Goal: Transaction & Acquisition: Purchase product/service

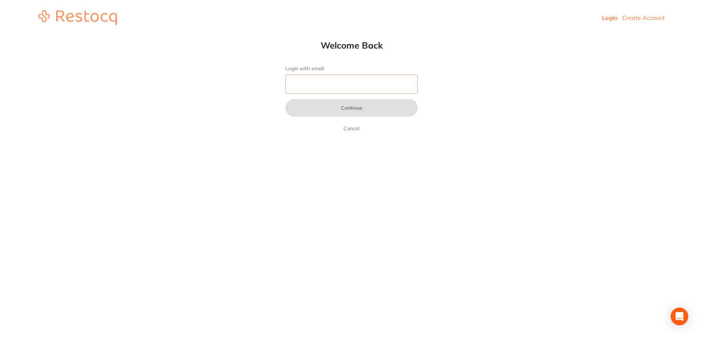
click at [325, 84] on input "Login with email" at bounding box center [351, 84] width 132 height 19
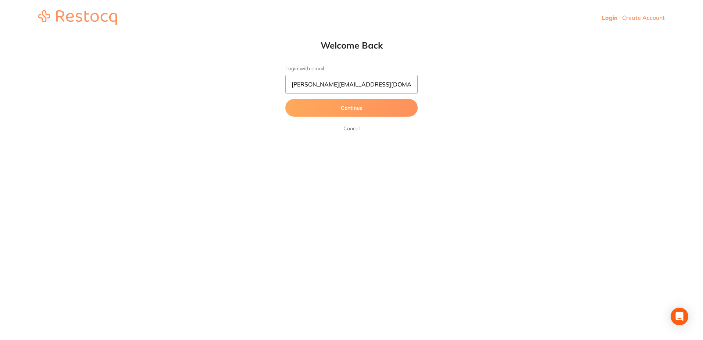
type input "[PERSON_NAME][EMAIL_ADDRESS][DOMAIN_NAME]"
click at [378, 105] on button "Continue" at bounding box center [351, 108] width 132 height 18
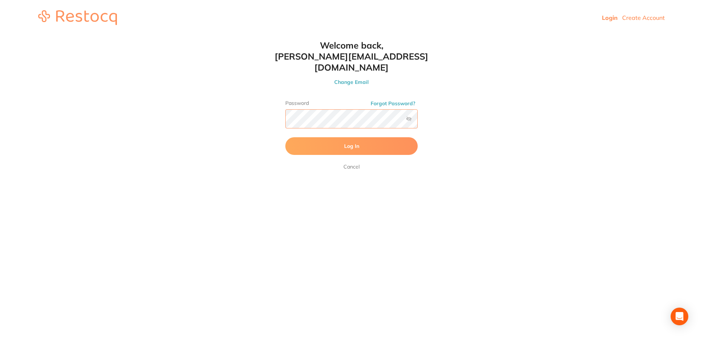
click at [285, 137] on button "Log In" at bounding box center [351, 146] width 132 height 18
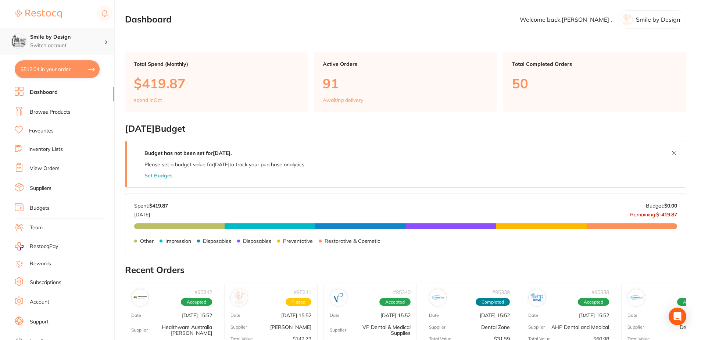
click at [81, 43] on p "Switch account" at bounding box center [67, 45] width 74 height 7
click at [183, 47] on main "Dashboard Welcome back, [PERSON_NAME] . Smile by Design Total Spend (Monthly) $…" at bounding box center [413, 294] width 576 height 588
click at [58, 96] on li "Dashboard" at bounding box center [65, 92] width 100 height 11
click at [73, 68] on button "$512.04 in your order" at bounding box center [57, 69] width 85 height 18
checkbox input "true"
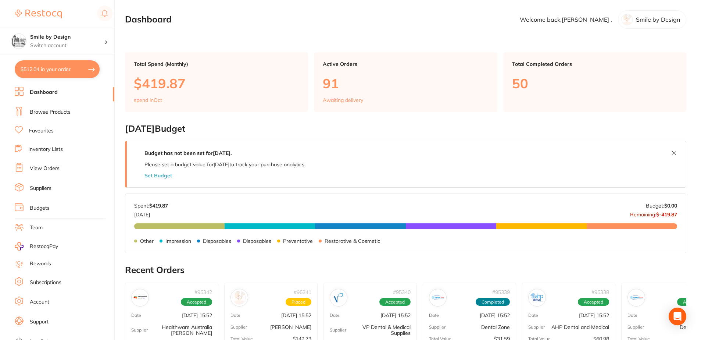
checkbox input "true"
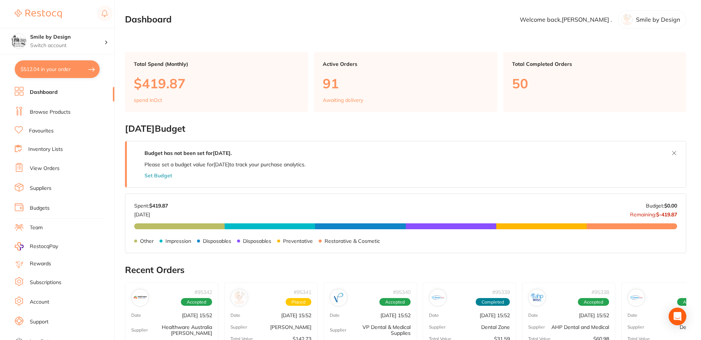
checkbox input "true"
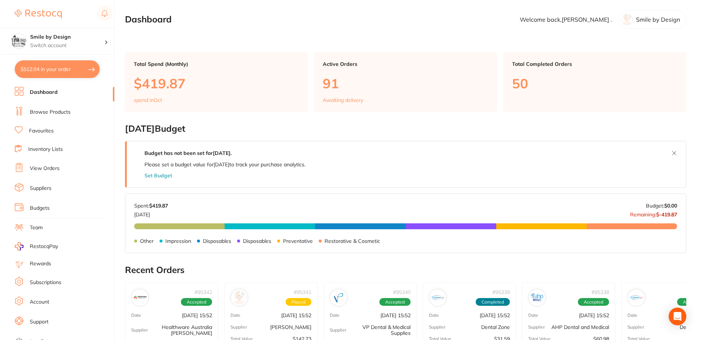
checkbox input "true"
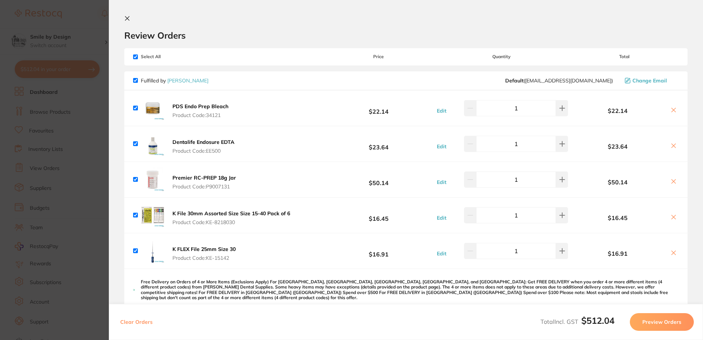
click at [99, 128] on section "Update RRP Set your pre negotiated price for this item. Item Agreed RRP (excl. …" at bounding box center [351, 170] width 703 height 340
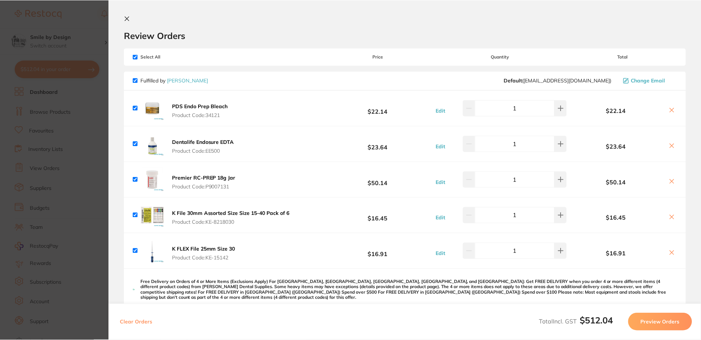
scroll to position [37, 0]
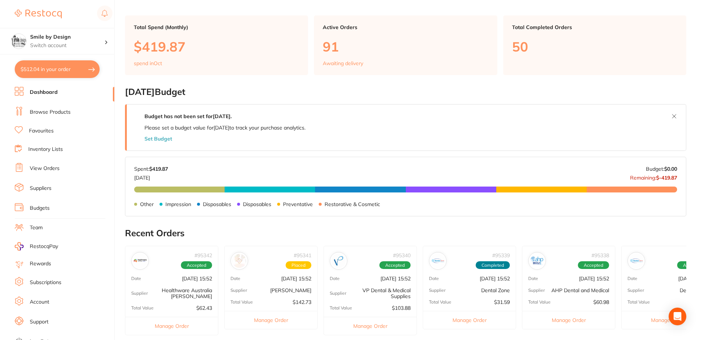
click at [68, 113] on link "Browse Products" at bounding box center [50, 111] width 41 height 7
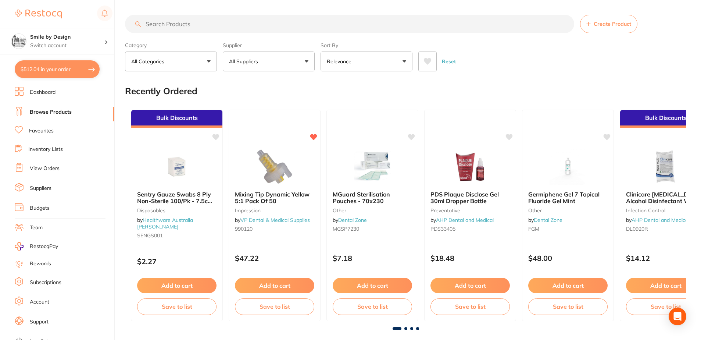
click at [517, 24] on input "search" at bounding box center [349, 24] width 449 height 18
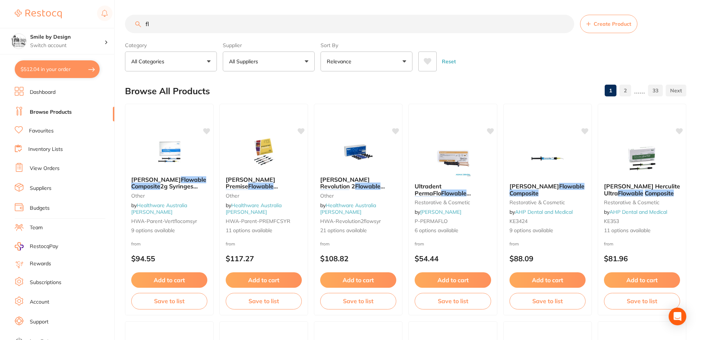
type input "f"
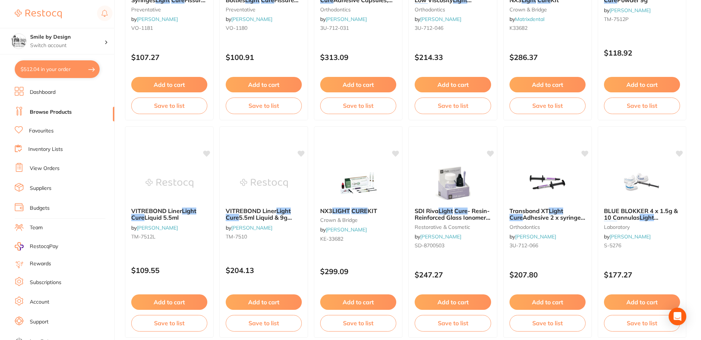
scroll to position [1066, 0]
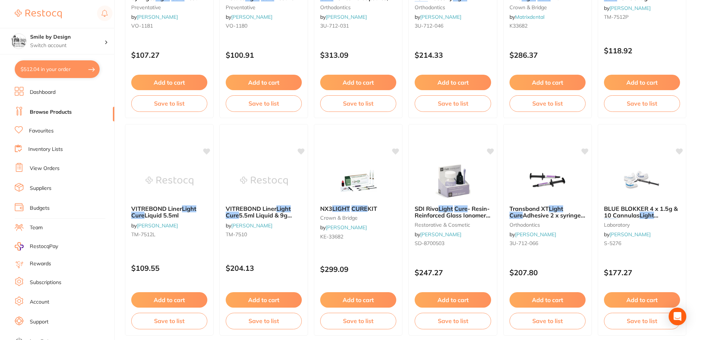
type input "revolution b1 flowable light cure"
click at [61, 168] on li "View Orders" at bounding box center [65, 168] width 100 height 11
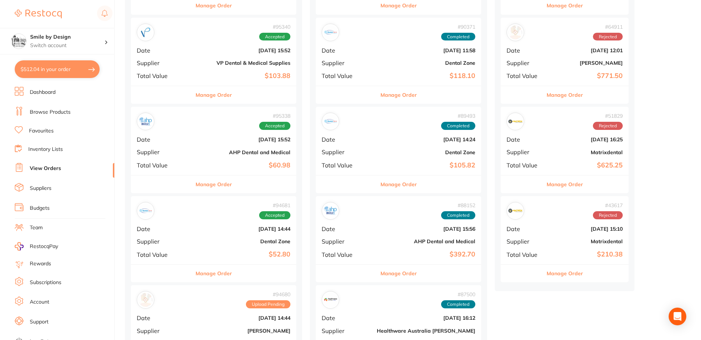
scroll to position [257, 0]
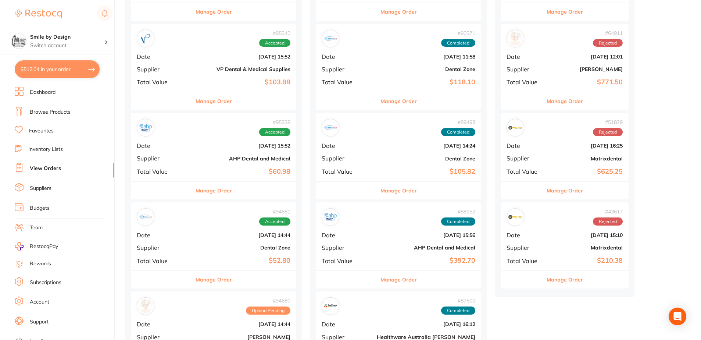
drag, startPoint x: 501, startPoint y: 136, endPoint x: 543, endPoint y: 134, distance: 42.7
click at [507, 136] on div "# 51829 Rejected" at bounding box center [565, 128] width 116 height 18
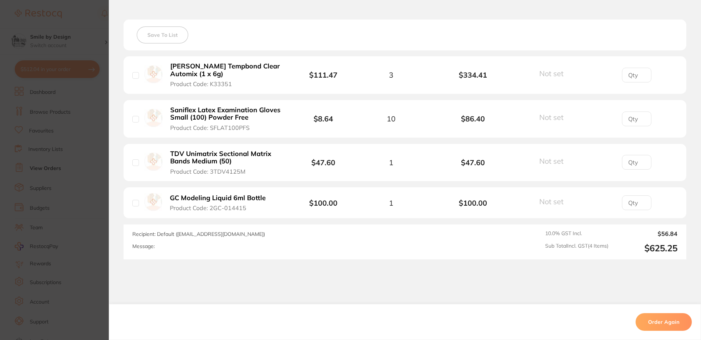
scroll to position [294, 0]
click at [99, 128] on section "Order ID: Restocq- 51829 Order Information Rejected Order Order Date Sept 3 202…" at bounding box center [350, 170] width 701 height 340
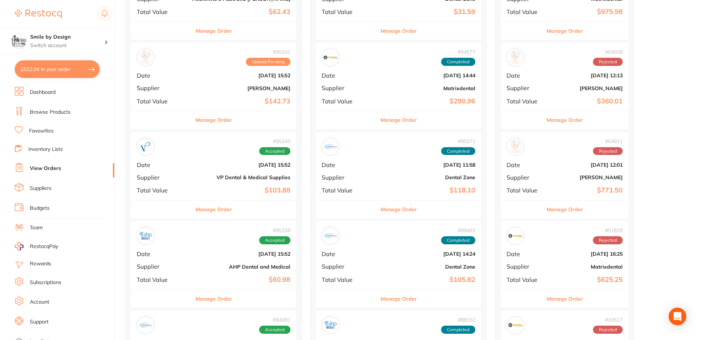
scroll to position [110, 0]
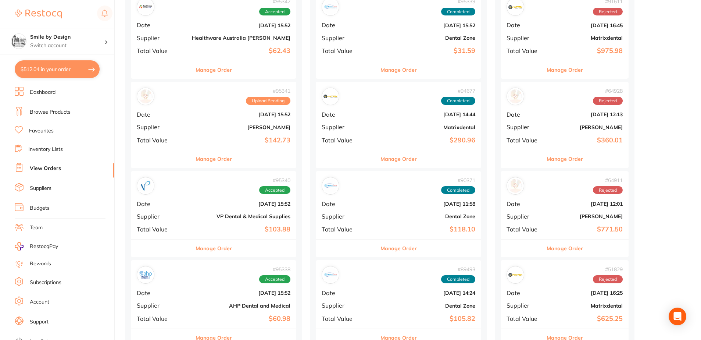
click at [207, 127] on b "[PERSON_NAME]" at bounding box center [241, 127] width 99 height 6
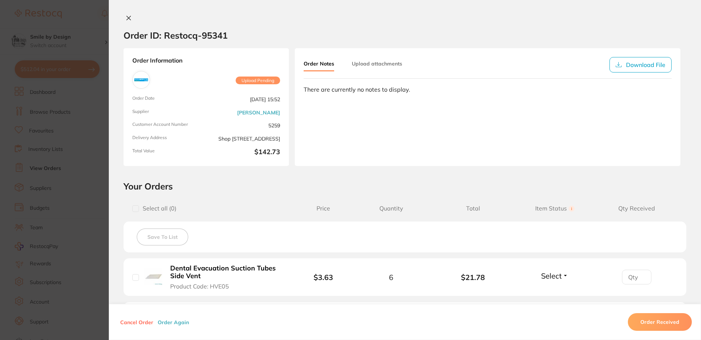
scroll to position [180, 0]
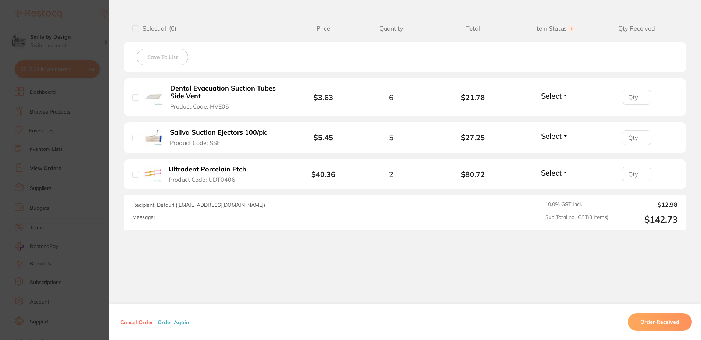
click at [104, 169] on section "Order ID: Restocq- 95341 Order Information Upload Pending Order Date Oct 1 2025…" at bounding box center [350, 170] width 701 height 340
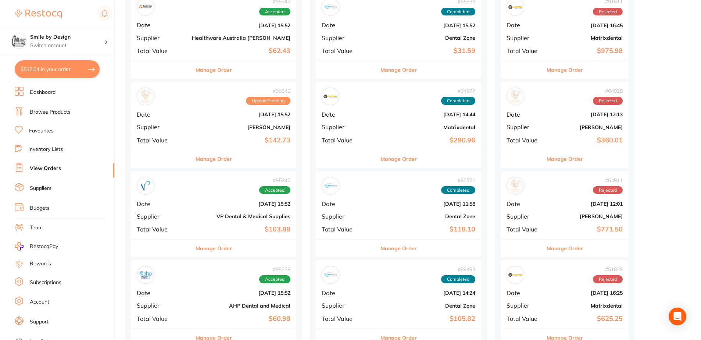
click at [377, 218] on b "Dental Zone" at bounding box center [426, 216] width 99 height 6
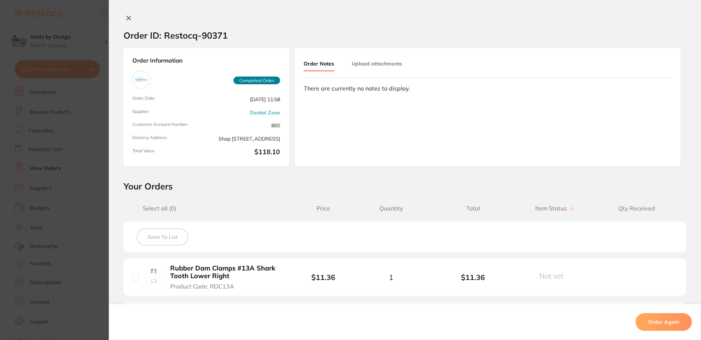
click at [88, 199] on section "Order ID: Restocq- 90371 Order Information Completed Order Order Date Aug 15 20…" at bounding box center [350, 170] width 701 height 340
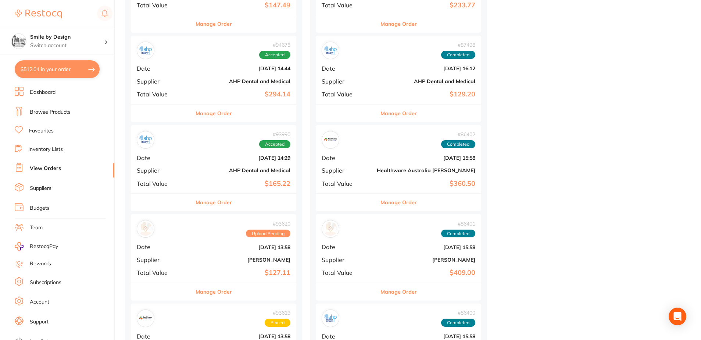
scroll to position [735, 0]
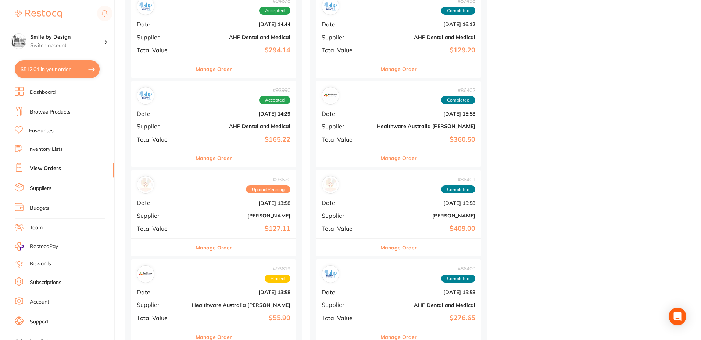
click at [330, 127] on span "Supplier" at bounding box center [346, 126] width 49 height 7
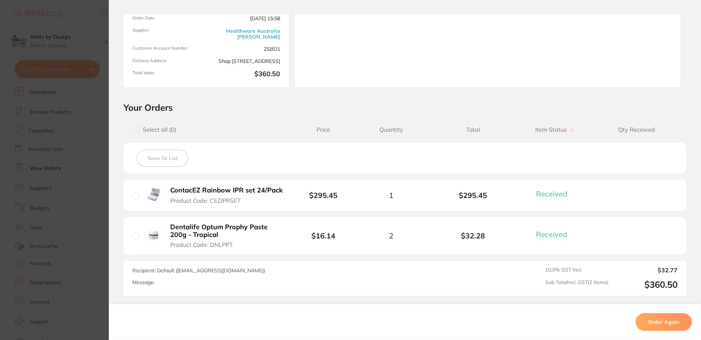
scroll to position [144, 0]
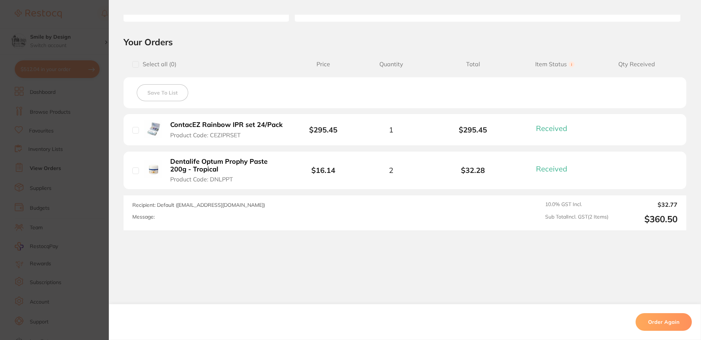
click at [101, 211] on section "Order ID: Restocq- 86402 Order Information 2 Received Completed Order Order Dat…" at bounding box center [350, 170] width 701 height 340
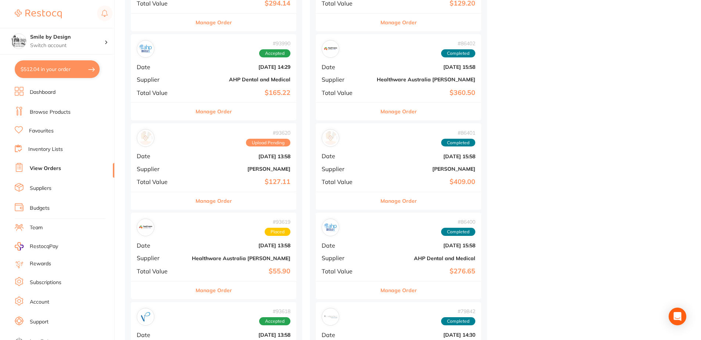
scroll to position [919, 0]
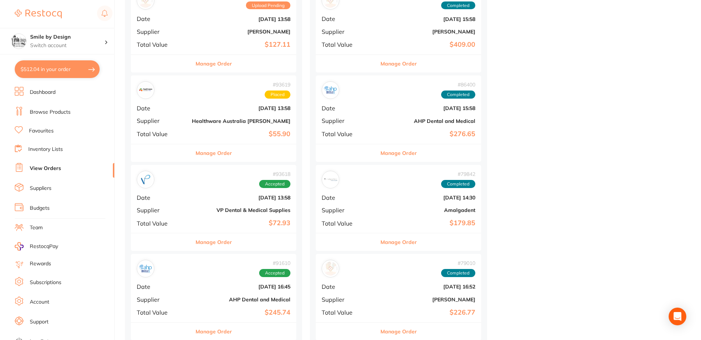
click at [225, 208] on b "VP Dental & Medical Supplies" at bounding box center [241, 210] width 99 height 6
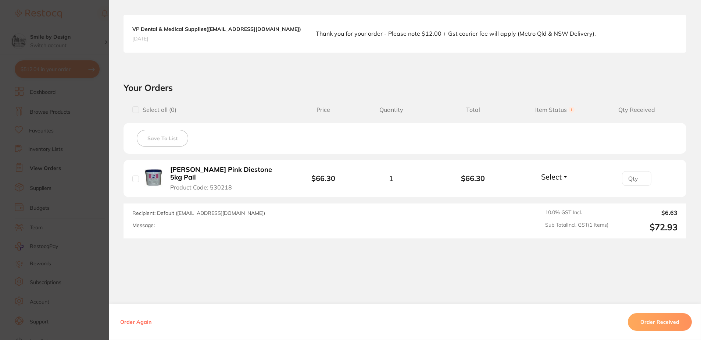
scroll to position [192, 0]
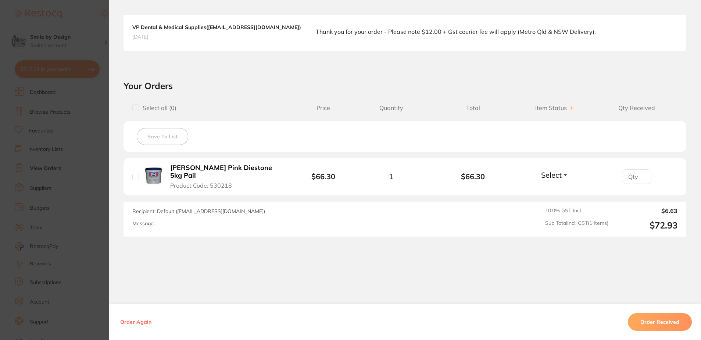
drag, startPoint x: 96, startPoint y: 214, endPoint x: 187, endPoint y: 227, distance: 91.5
click at [96, 214] on section "Order ID: Restocq- 93618 Order Information Accepted Order Order Date Sept 12 20…" at bounding box center [350, 170] width 701 height 340
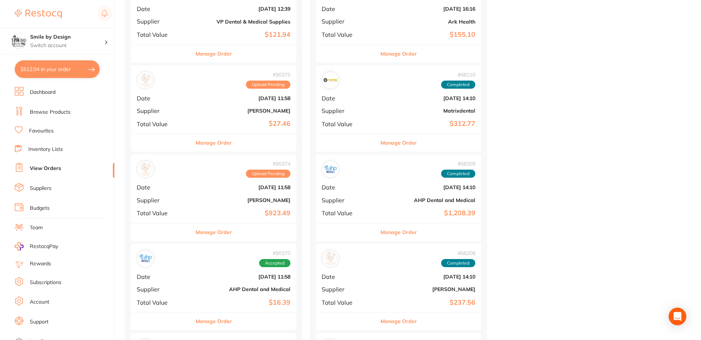
scroll to position [1912, 0]
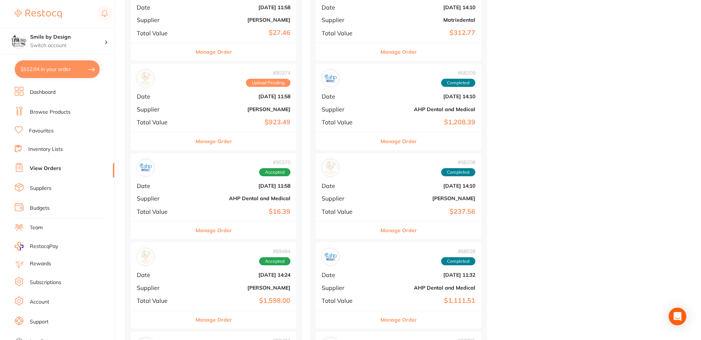
click at [231, 285] on b "[PERSON_NAME]" at bounding box center [241, 288] width 99 height 6
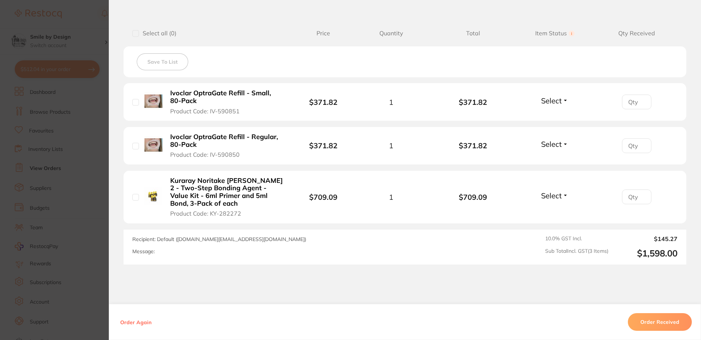
scroll to position [184, 0]
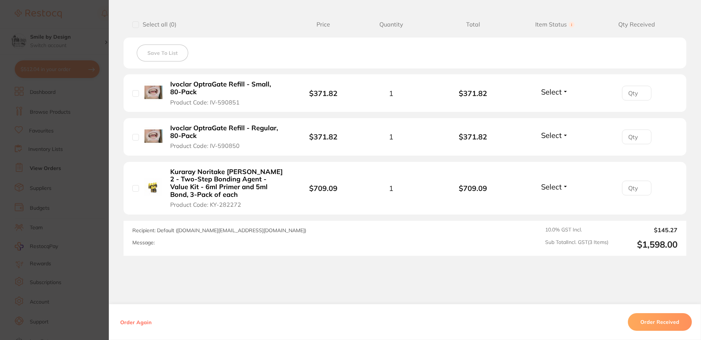
click at [88, 214] on section "Order ID: Restocq- 89494 Order Information Accepted Order Date Aug 7 2025, 14:2…" at bounding box center [350, 170] width 701 height 340
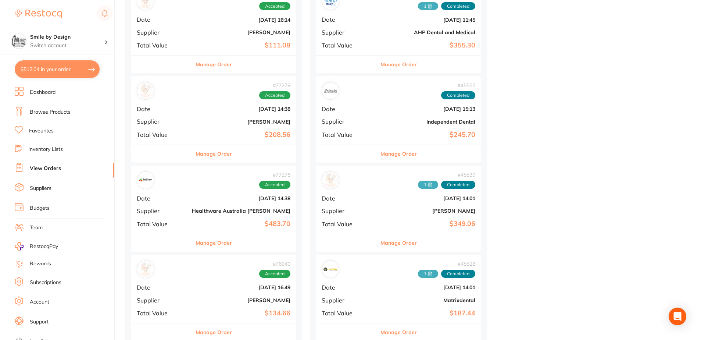
scroll to position [3824, 0]
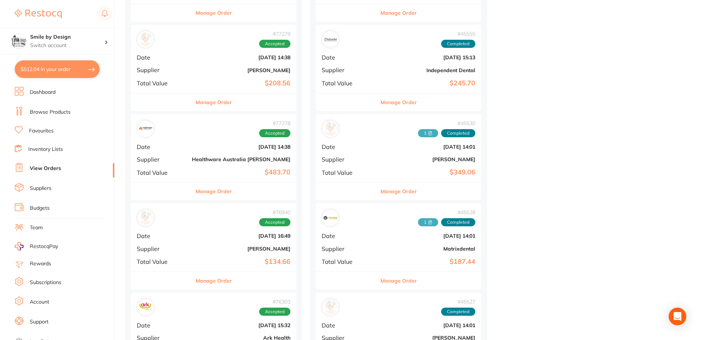
click at [377, 250] on b "Matrixdental" at bounding box center [426, 249] width 99 height 6
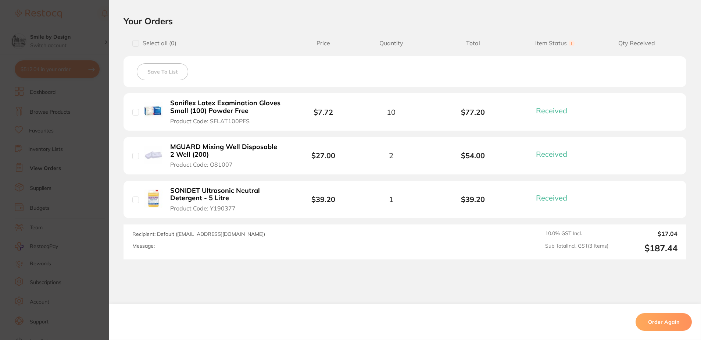
scroll to position [194, 0]
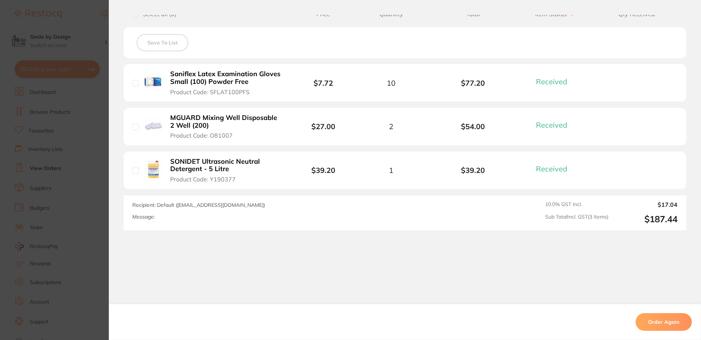
click at [98, 235] on section "Order ID: Restocq- 45528 Order Information 3 Received Completed Order Order Dat…" at bounding box center [350, 170] width 701 height 340
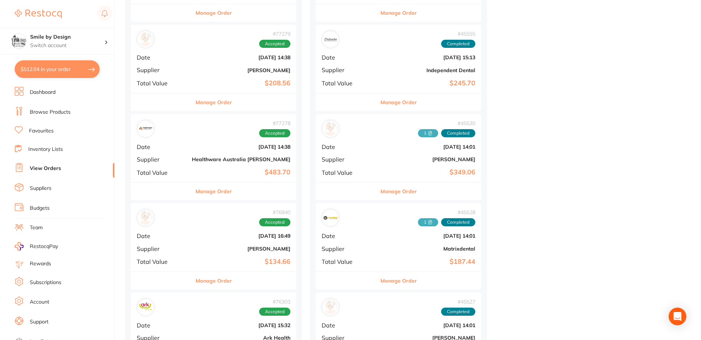
click at [240, 168] on b "$483.70" at bounding box center [241, 172] width 99 height 8
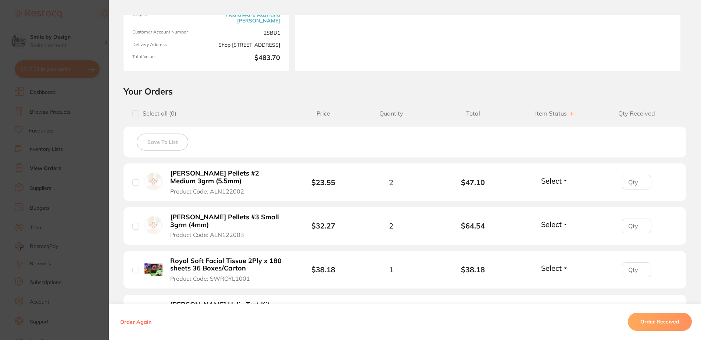
scroll to position [184, 0]
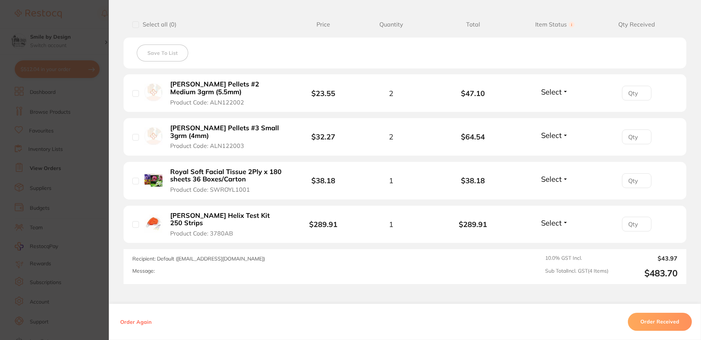
click at [99, 232] on section "Order ID: Restocq- 77278 Order Information Accepted Order Order Date Apr 23 202…" at bounding box center [350, 170] width 701 height 340
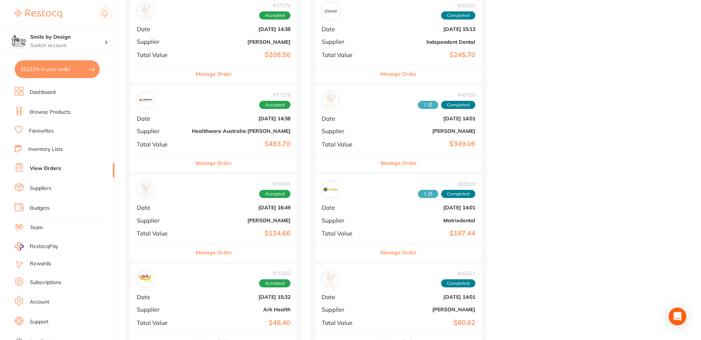
scroll to position [3861, 0]
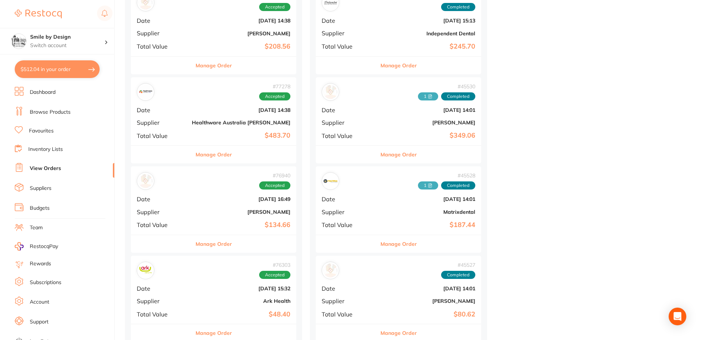
click at [365, 119] on div "# 45530 1 Completed Date Jul 11 2024, 14:01 Supplier Adam Dental Total Value $3…" at bounding box center [398, 111] width 165 height 68
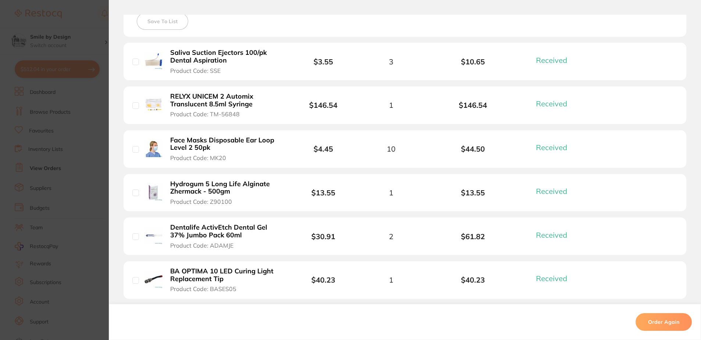
scroll to position [215, 0]
drag, startPoint x: 96, startPoint y: 156, endPoint x: 102, endPoint y: 155, distance: 6.1
click at [96, 157] on section "Order ID: Restocq- 45530 Order Information 6 Received Completed Order Date Jul …" at bounding box center [350, 170] width 701 height 340
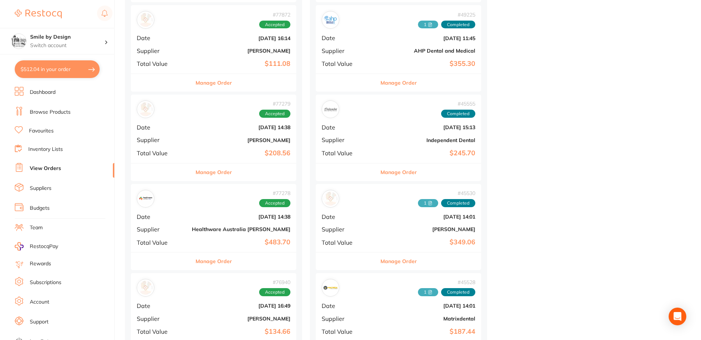
scroll to position [3751, 0]
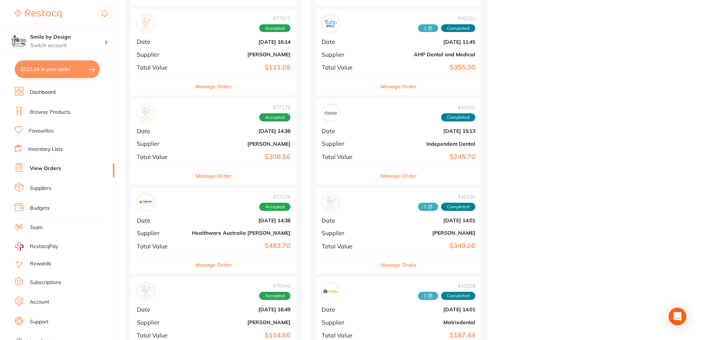
click at [237, 139] on div "# 77279 Accepted Date Apr 23 2025, 14:38 Supplier Adam Dental Total Value $208.…" at bounding box center [213, 132] width 165 height 68
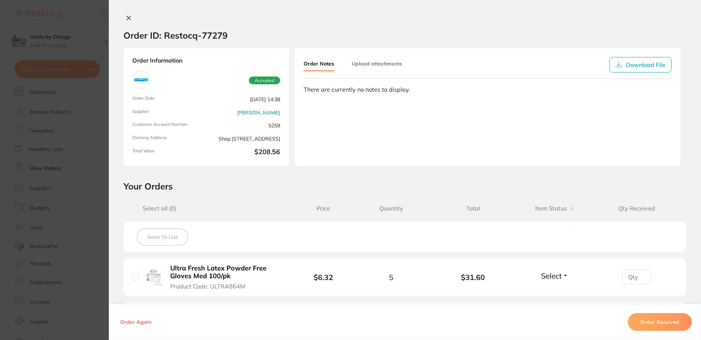
scroll to position [150, 0]
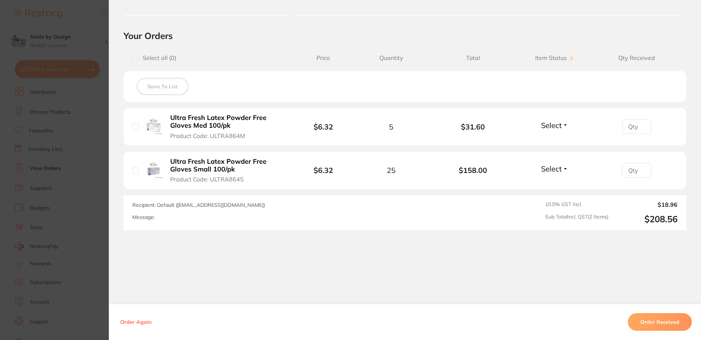
click at [101, 217] on section "Order ID: Restocq- 77279 Order Information Accepted Order Date Apr 23 2025, 14:…" at bounding box center [350, 170] width 701 height 340
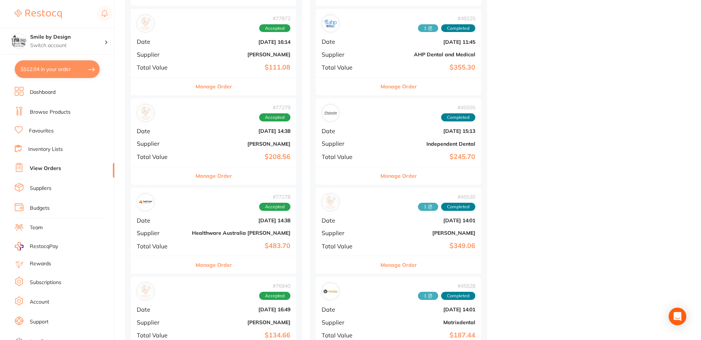
click at [377, 64] on b "$355.30" at bounding box center [426, 68] width 99 height 8
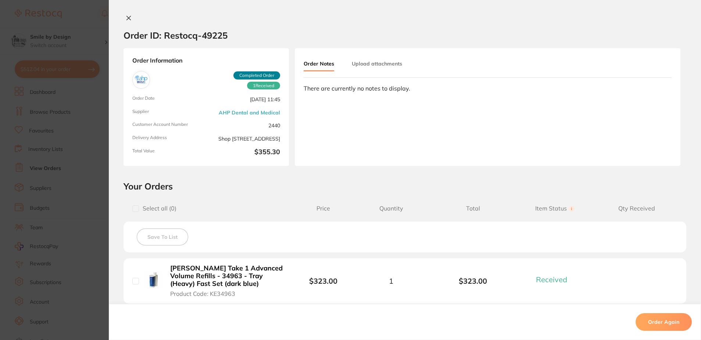
scroll to position [114, 0]
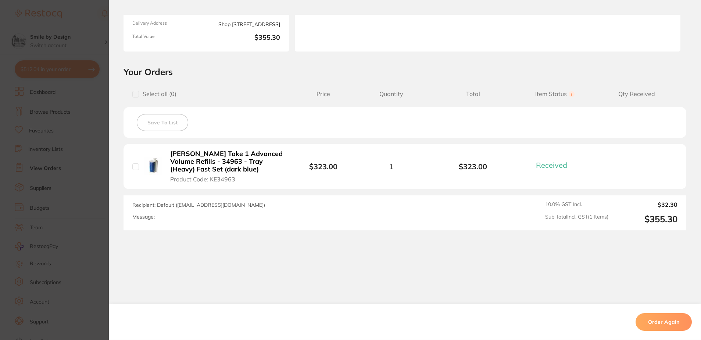
click at [92, 185] on section "Order ID: Restocq- 49225 Order Information 1 Received Completed Order Order Dat…" at bounding box center [350, 170] width 701 height 340
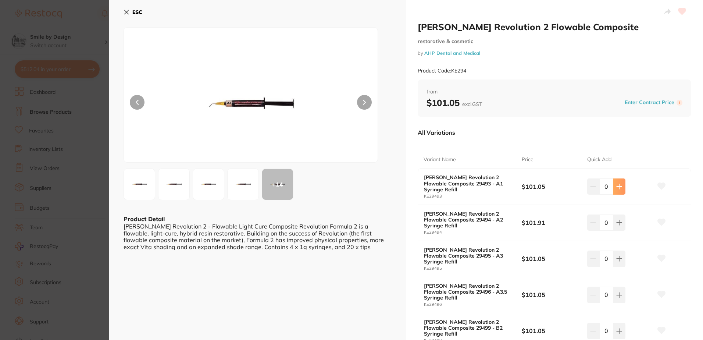
click at [617, 189] on icon at bounding box center [619, 186] width 6 height 6
click at [591, 186] on icon at bounding box center [593, 186] width 6 height 6
type input "0"
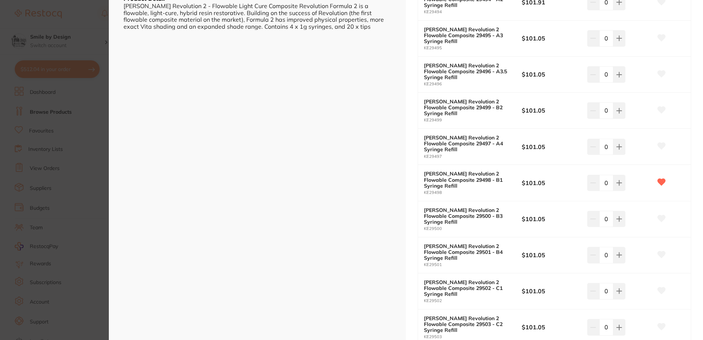
scroll to position [221, 0]
click at [616, 178] on button at bounding box center [619, 182] width 12 height 16
click at [616, 182] on icon at bounding box center [619, 182] width 6 height 6
type input "2"
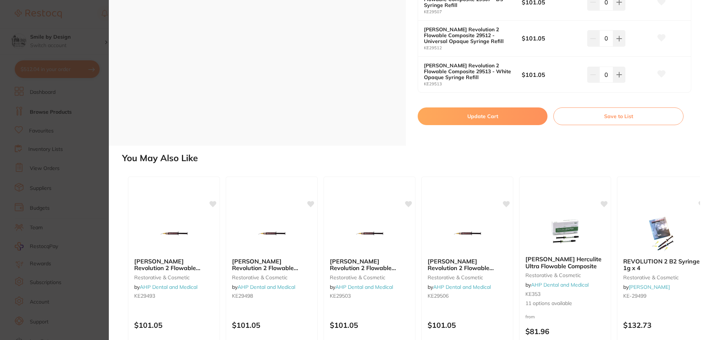
scroll to position [783, 0]
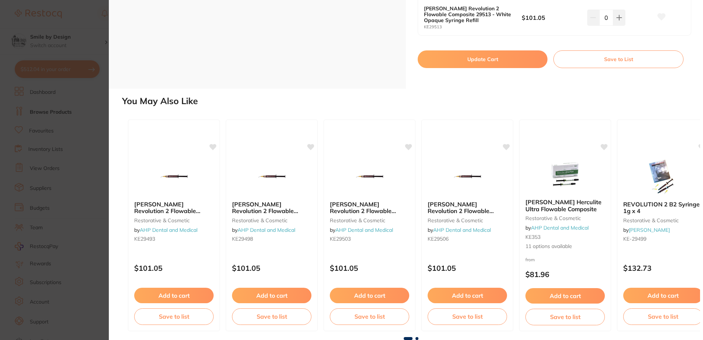
click at [511, 61] on button "Update Cart" at bounding box center [483, 59] width 130 height 18
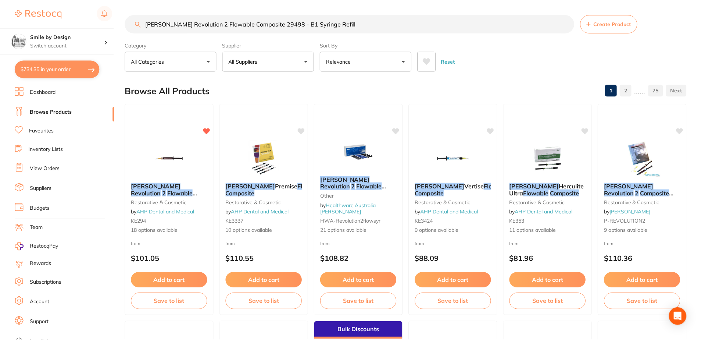
scroll to position [74, 0]
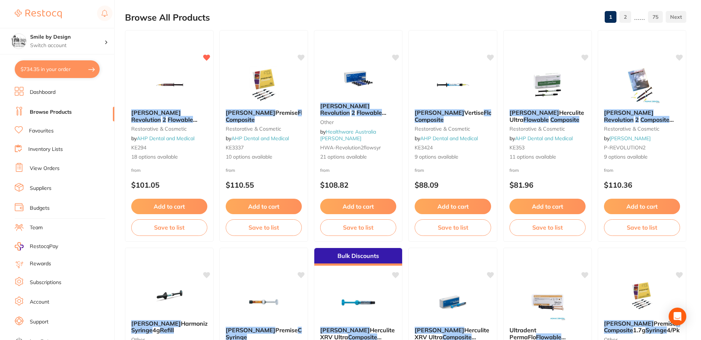
click at [79, 66] on button "$734.35 in your order" at bounding box center [57, 69] width 85 height 18
checkbox input "true"
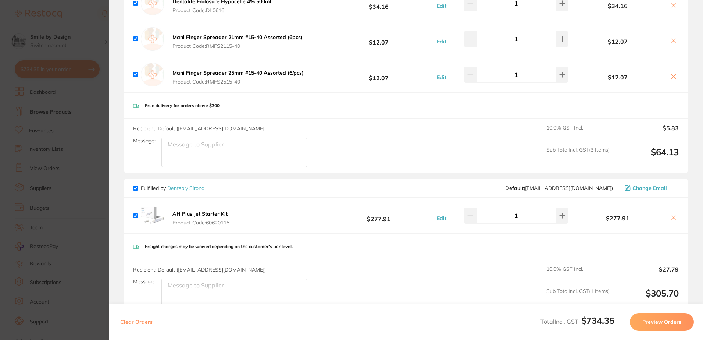
scroll to position [625, 0]
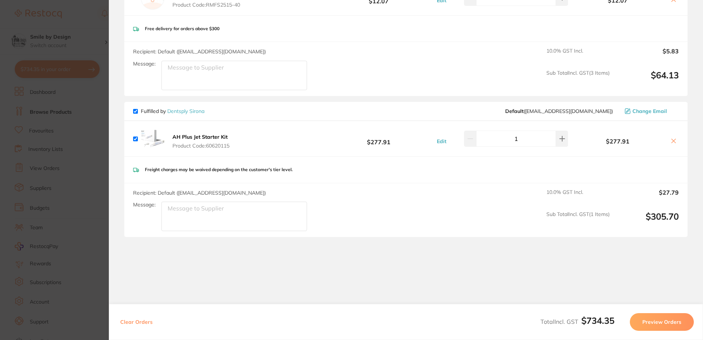
click at [88, 118] on section "Update RRP Set your pre negotiated price for this item. Item Agreed RRP (excl. …" at bounding box center [351, 170] width 703 height 340
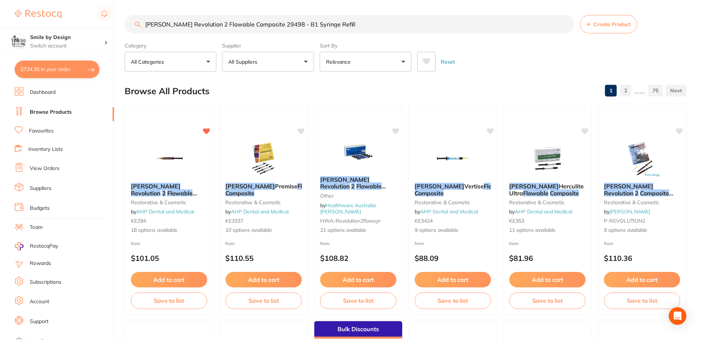
scroll to position [74, 0]
